Goal: Task Accomplishment & Management: Complete application form

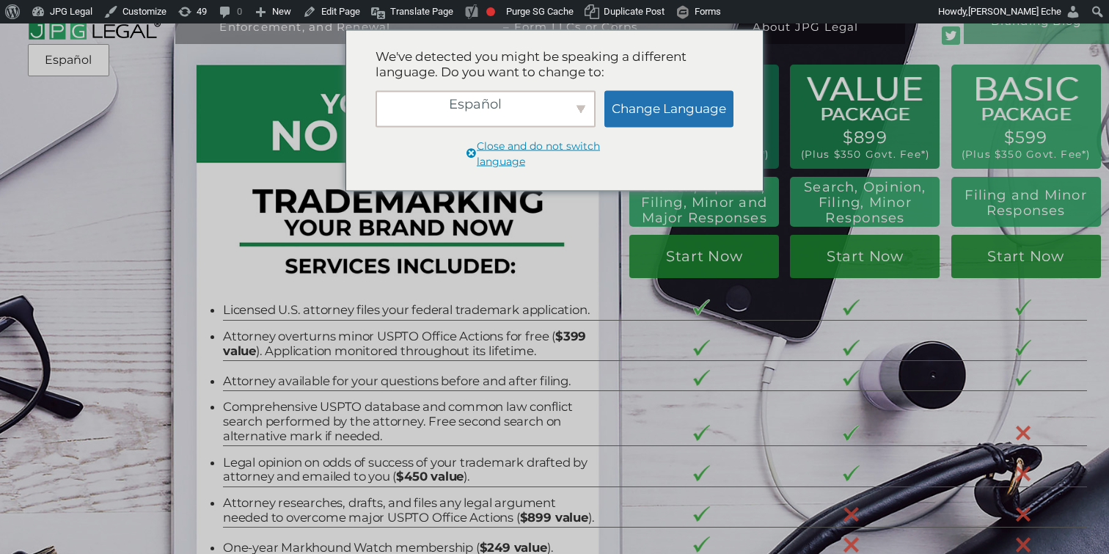
click at [232, 184] on div "Trademark Registration, Enforcement, and Renewal File a Trademark Application T…" at bounding box center [554, 100] width 1109 height 200
click at [532, 147] on span "Close and do not switch language" at bounding box center [560, 154] width 167 height 32
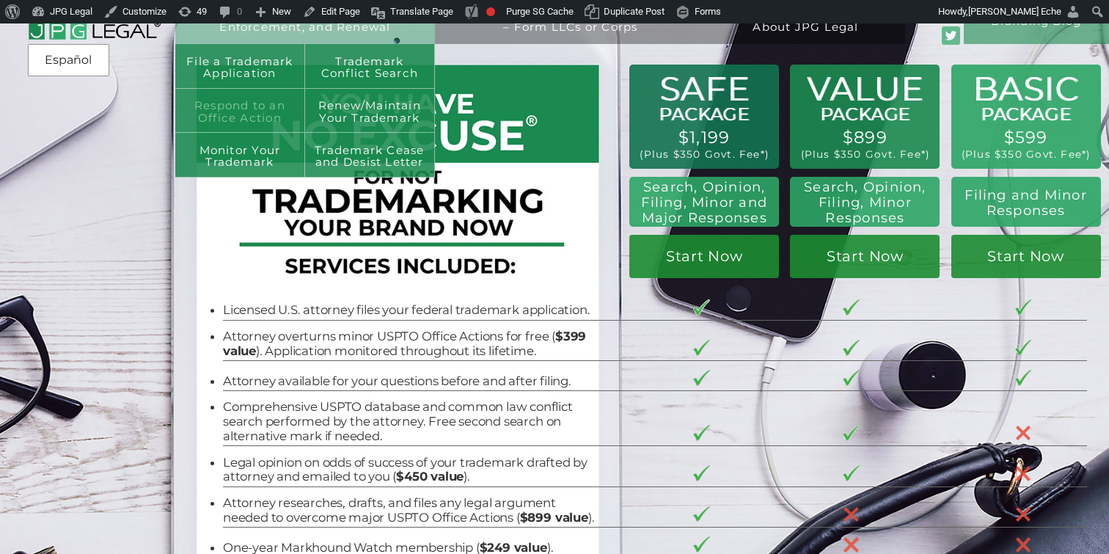
click at [261, 106] on link "Respond to an Office Action" at bounding box center [240, 111] width 130 height 44
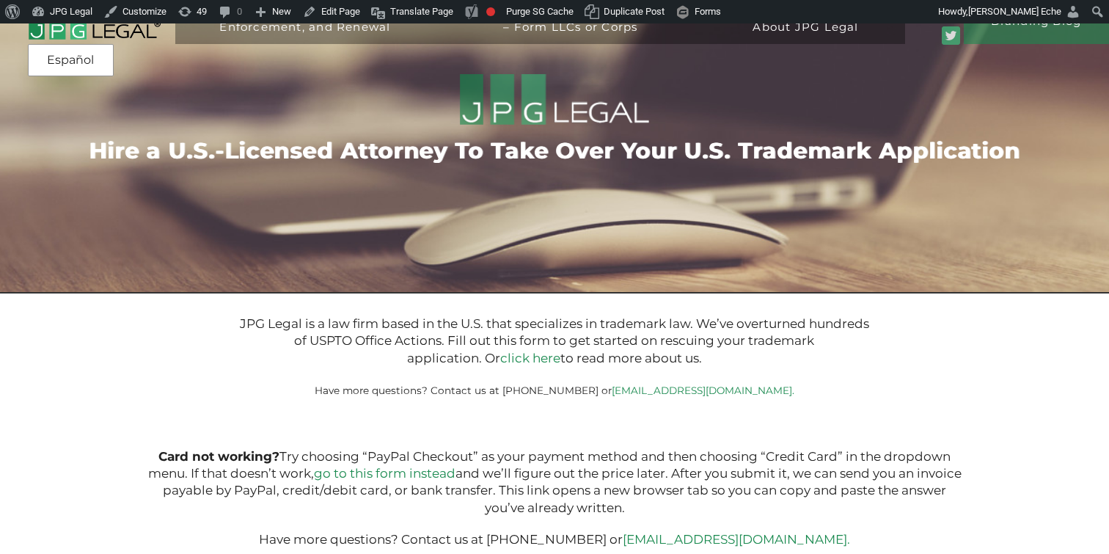
type input "$399.00"
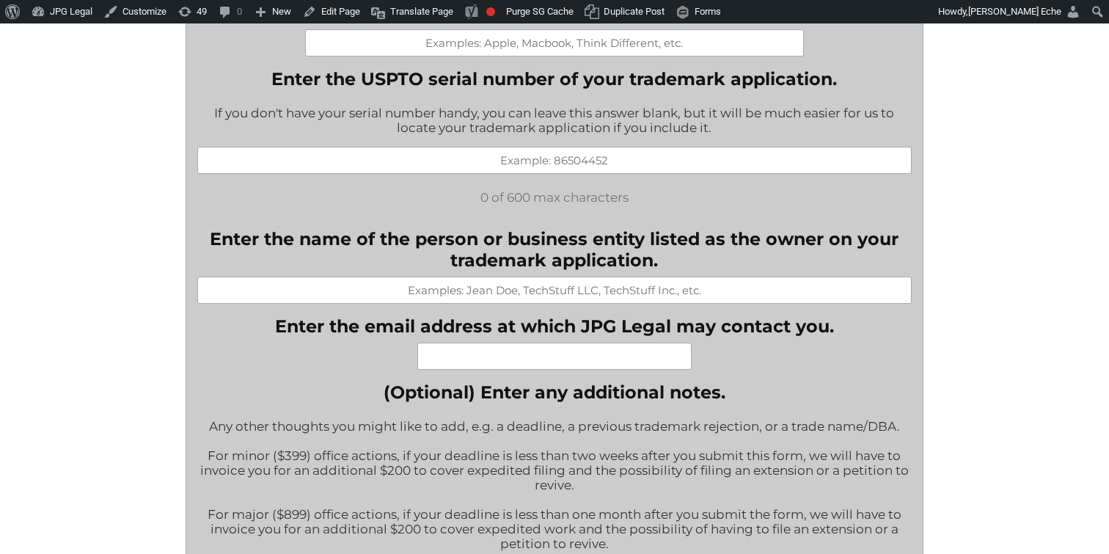
scroll to position [829, 0]
